Goal: Check status: Check status

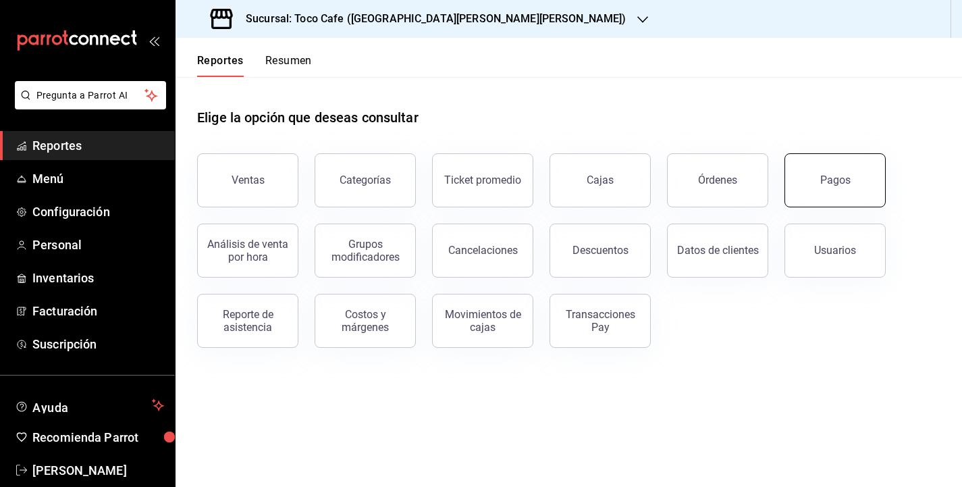
click at [807, 180] on button "Pagos" at bounding box center [835, 180] width 101 height 54
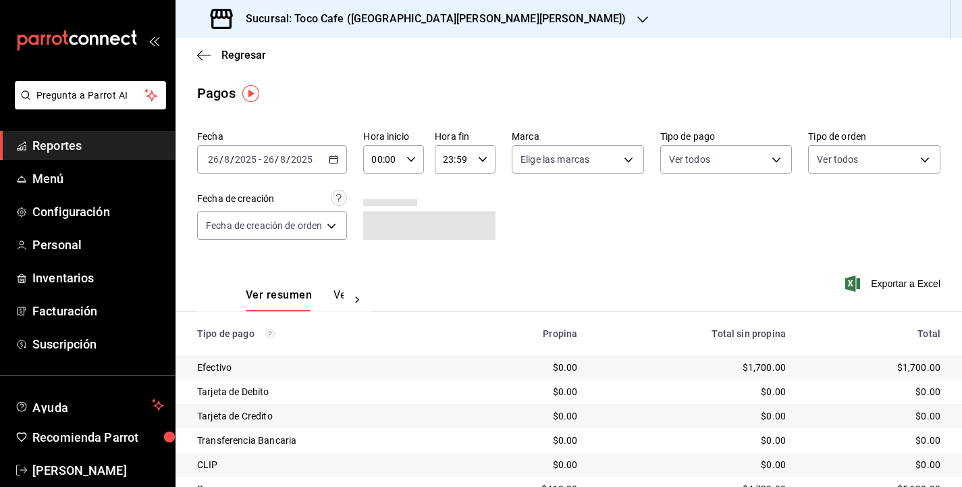
click at [315, 157] on div "[DATE] [DATE] - [DATE] [DATE]" at bounding box center [272, 159] width 150 height 28
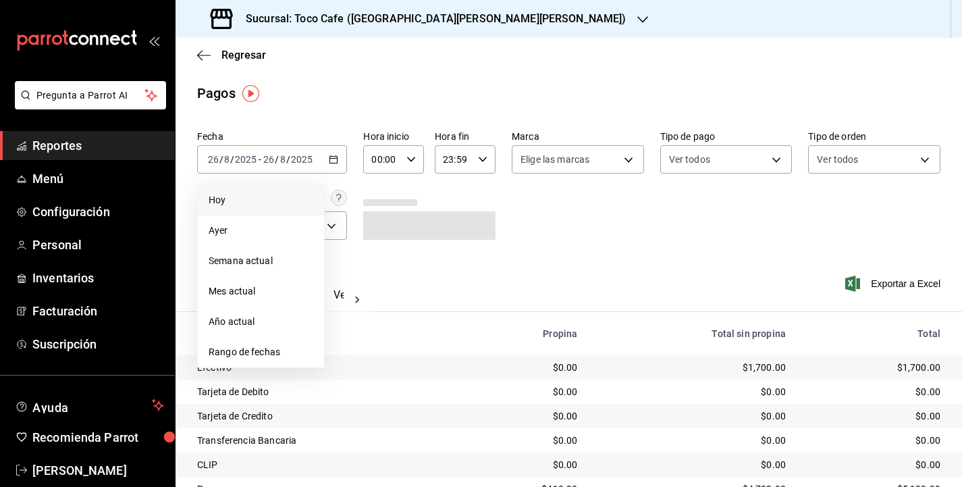
click at [263, 199] on span "Hoy" at bounding box center [261, 200] width 105 height 14
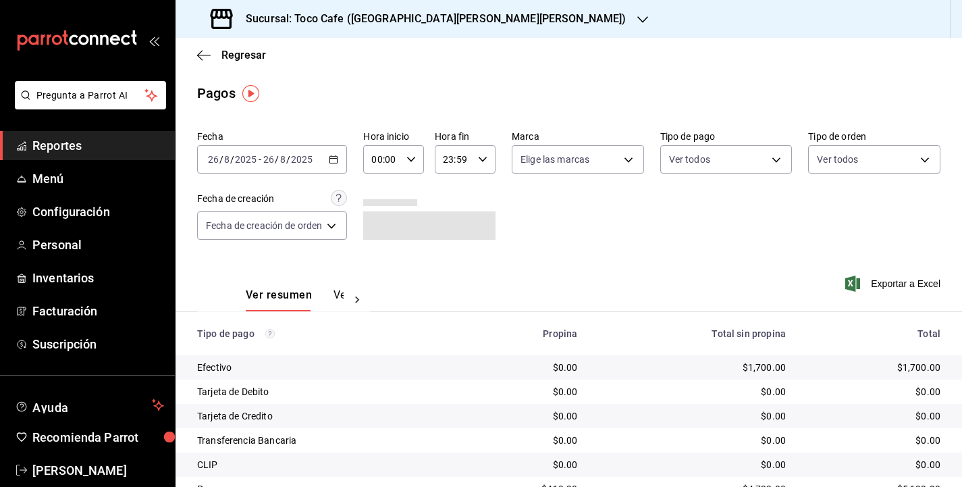
click at [607, 251] on div "Fecha [DATE] [DATE] - [DATE] [DATE] Hora inicio 00:00 Hora inicio Hora fin 23:5…" at bounding box center [569, 190] width 744 height 131
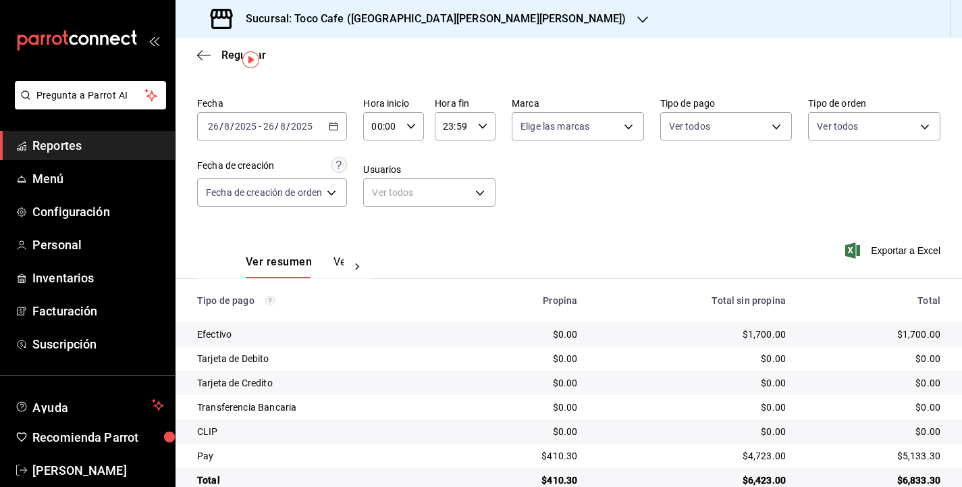
scroll to position [60, 0]
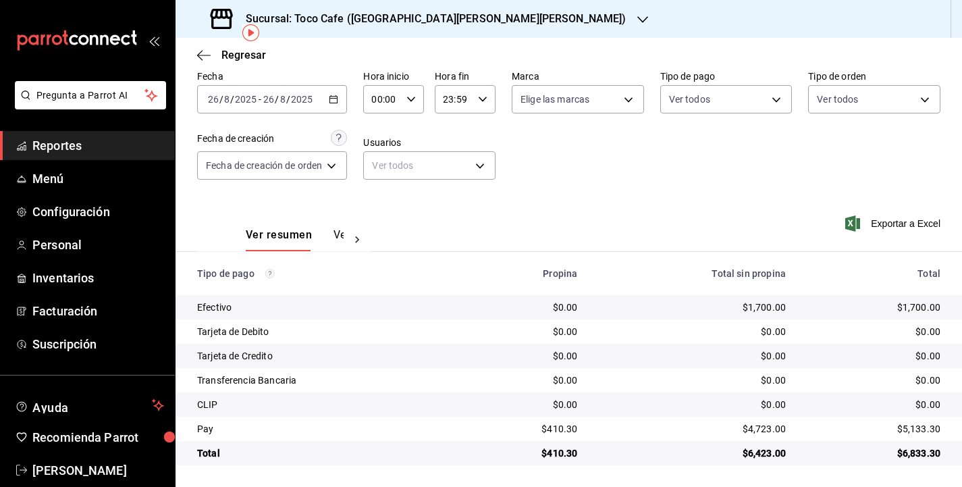
click at [571, 178] on div "Fecha [DATE] [DATE] - [DATE] [DATE] Hora inicio 00:00 Hora inicio Hora fin 23:5…" at bounding box center [569, 130] width 744 height 131
